Goal: Understand process/instructions: Learn how to perform a task or action

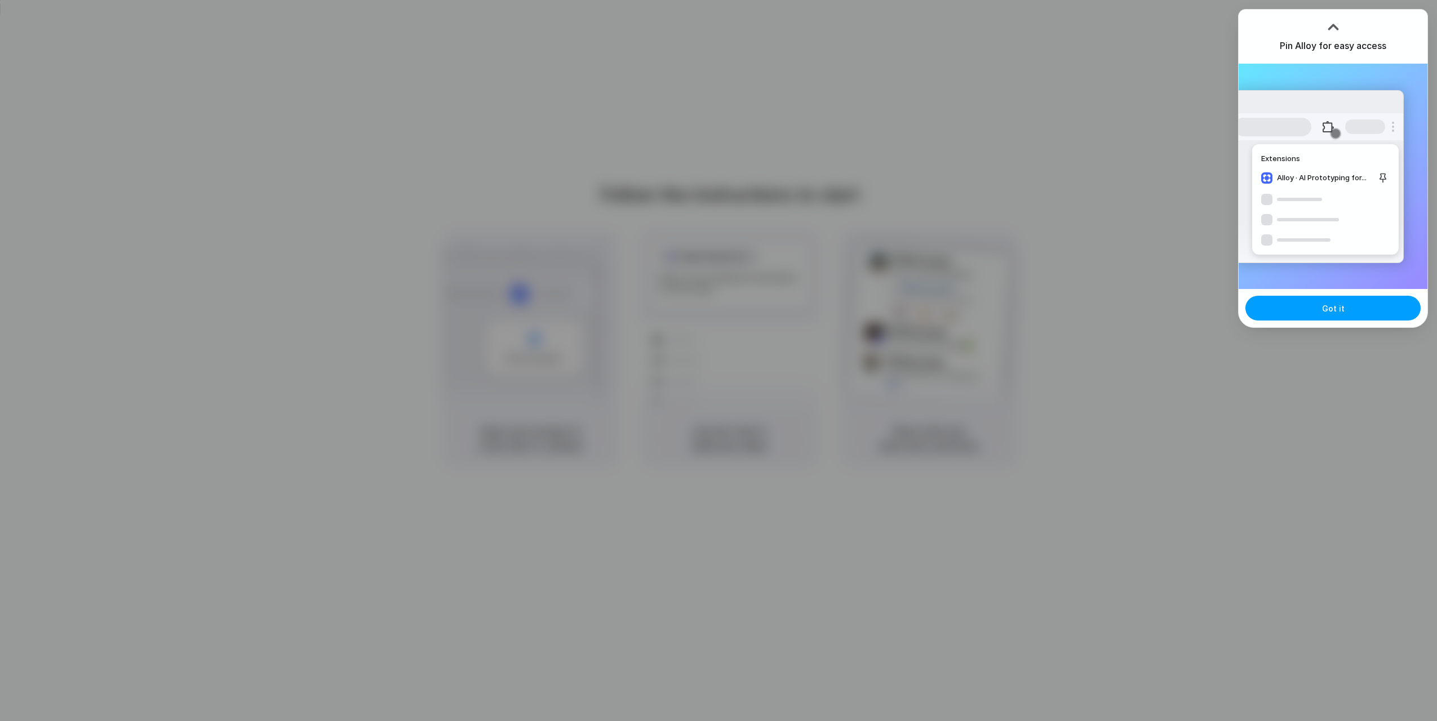
click at [1298, 303] on button "Got it" at bounding box center [1333, 308] width 175 height 25
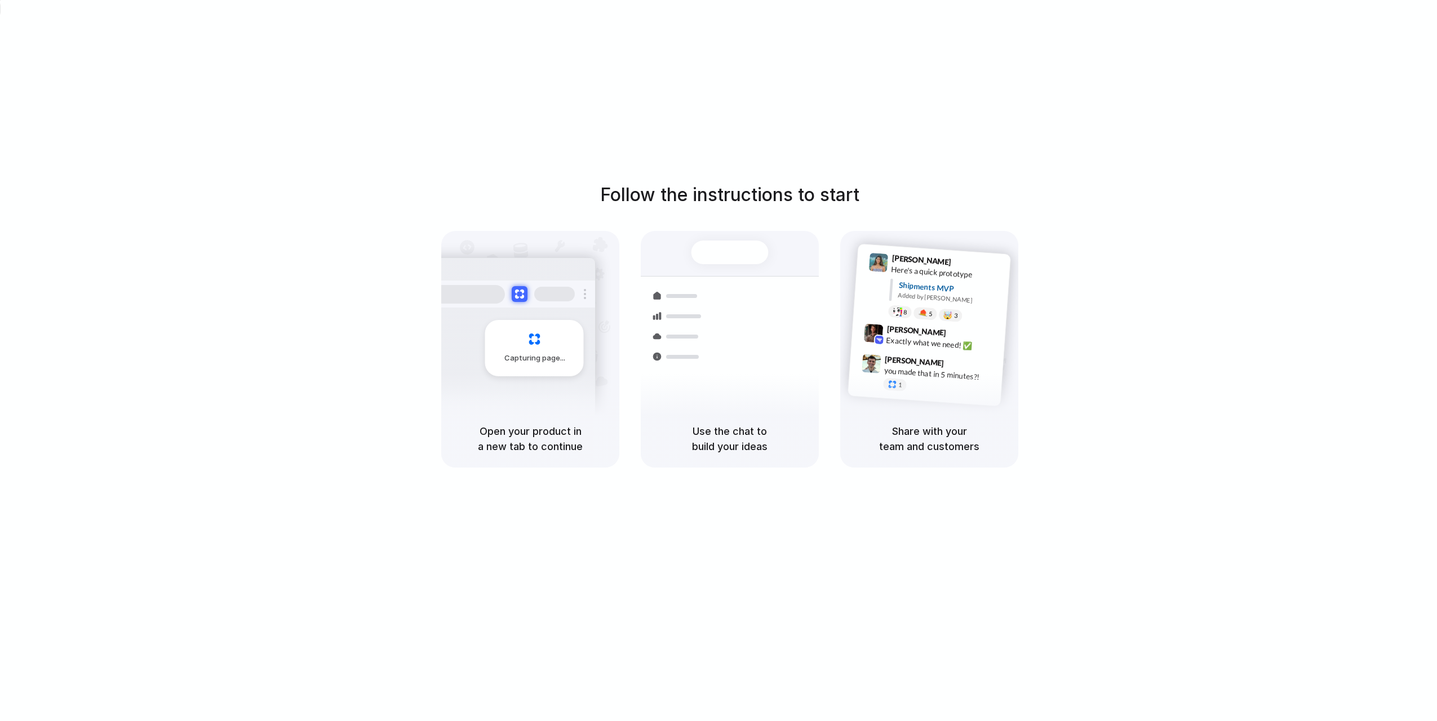
click at [1164, 203] on div "Follow the instructions to start Capturing page Open your product in a new tab …" at bounding box center [729, 324] width 1437 height 286
